Goal: Find specific page/section: Find specific page/section

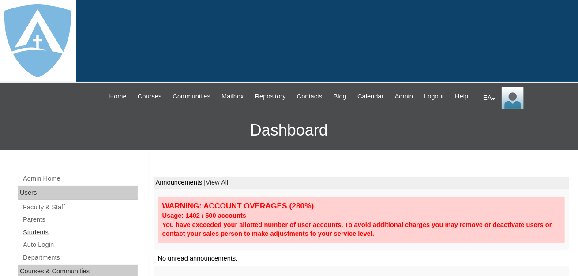
click at [37, 238] on link "Students" at bounding box center [80, 232] width 116 height 11
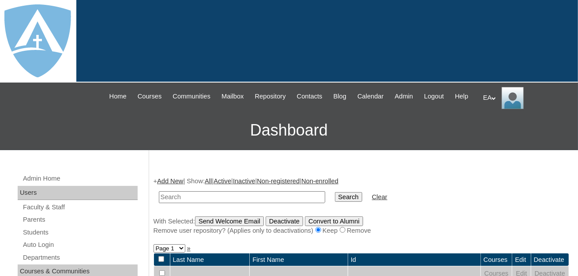
scroll to position [132, 0]
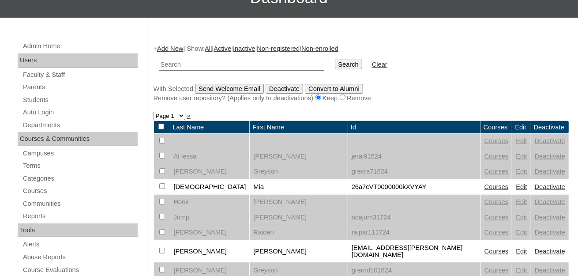
click at [201, 71] on input "text" at bounding box center [242, 65] width 166 height 12
type input "h"
type input "Harold"
click at [335, 69] on input "Search" at bounding box center [348, 65] width 27 height 10
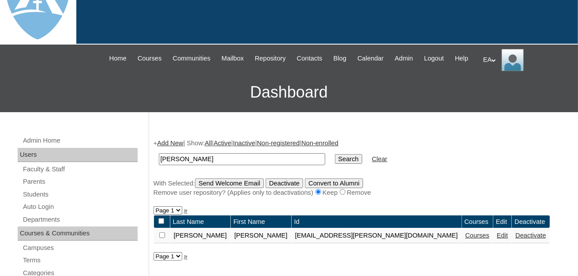
scroll to position [88, 0]
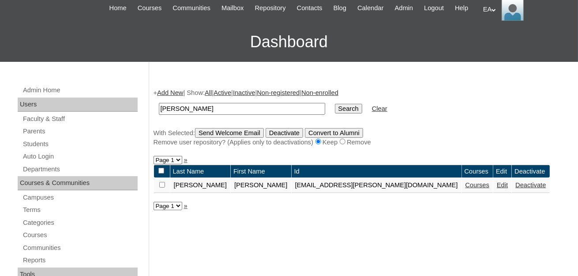
click at [465, 188] on link "Courses" at bounding box center [477, 184] width 24 height 7
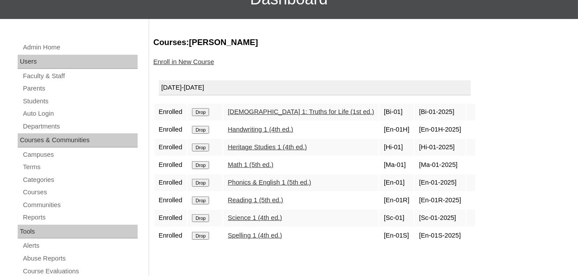
scroll to position [132, 0]
